Goal: Task Accomplishment & Management: Use online tool/utility

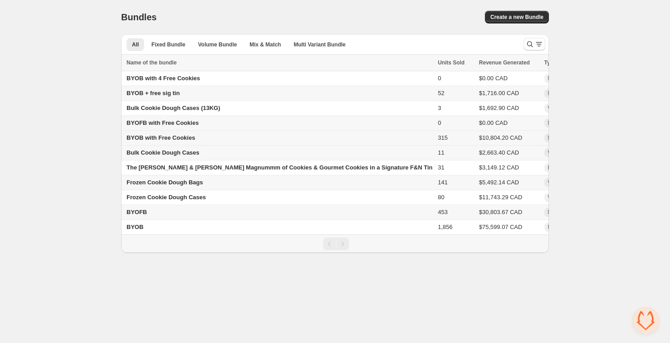
click at [155, 138] on span "BYOB with Free Cookies" at bounding box center [161, 137] width 68 height 7
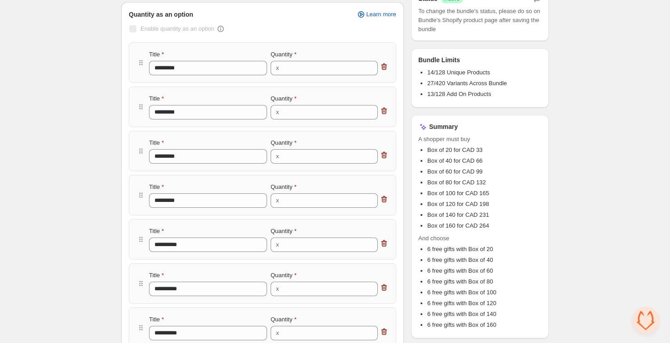
scroll to position [170, 0]
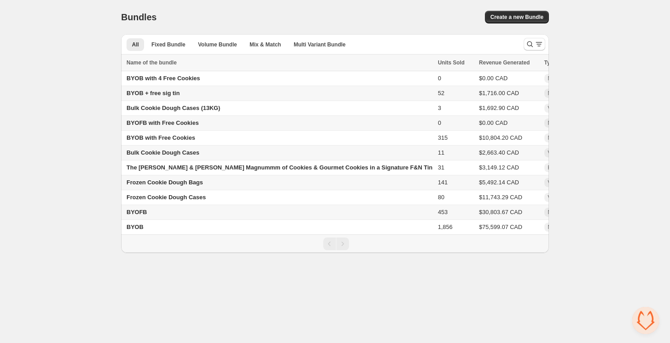
click at [166, 91] on span "BYOB + free sig tin" at bounding box center [153, 93] width 53 height 7
click at [177, 230] on div "BYOB" at bounding box center [280, 226] width 306 height 9
